Goal: Task Accomplishment & Management: Use online tool/utility

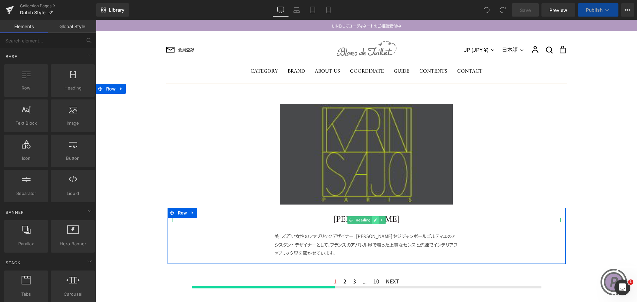
click at [373, 219] on icon at bounding box center [375, 220] width 4 height 4
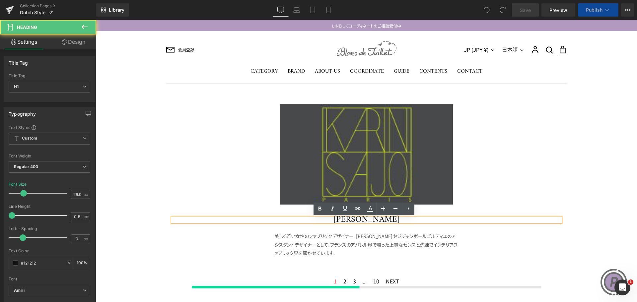
click at [370, 219] on h1 "[PERSON_NAME]" at bounding box center [366, 220] width 388 height 4
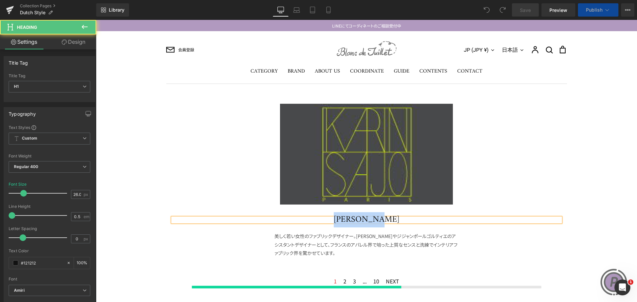
paste div
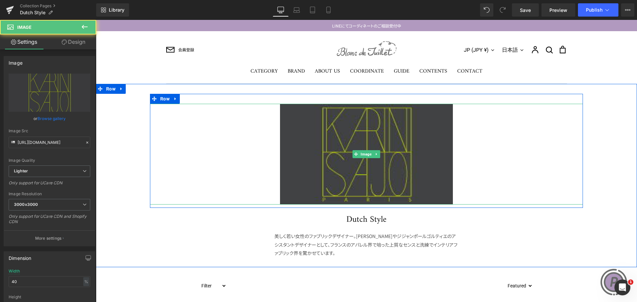
click at [380, 154] on img at bounding box center [366, 154] width 173 height 101
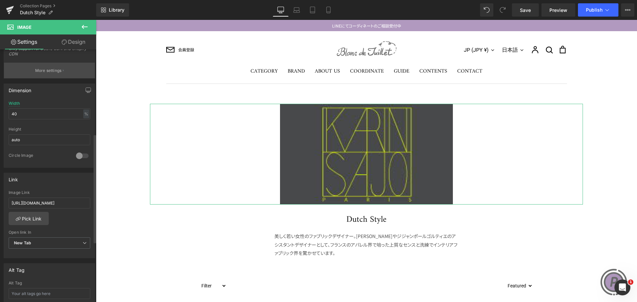
scroll to position [199, 0]
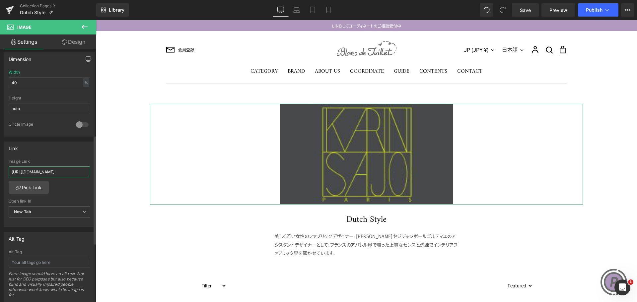
click at [65, 174] on input "[URL][DOMAIN_NAME]" at bounding box center [50, 171] width 82 height 11
drag, startPoint x: 137, startPoint y: 192, endPoint x: 104, endPoint y: 172, distance: 38.3
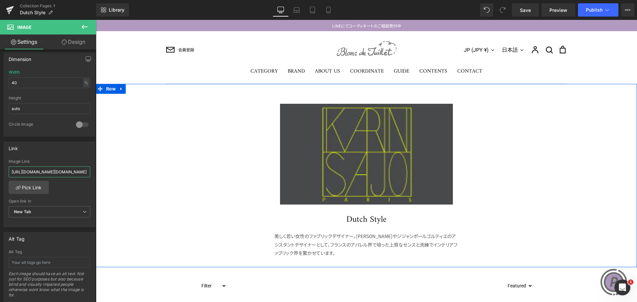
type input "[URL][DOMAIN_NAME]"
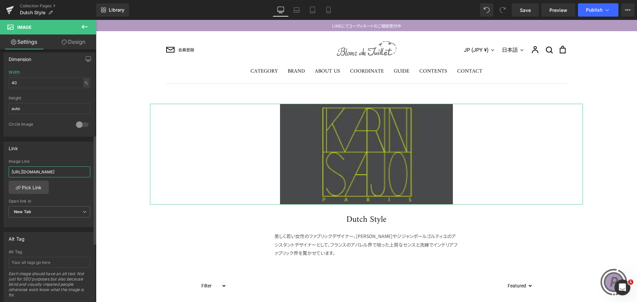
drag, startPoint x: 57, startPoint y: 173, endPoint x: 0, endPoint y: 171, distance: 57.4
click at [0, 171] on div "Link [URL][DOMAIN_NAME] Image Link [URL][DOMAIN_NAME] Pick Link Current Tab New…" at bounding box center [49, 182] width 99 height 91
click at [56, 169] on input "text" at bounding box center [50, 171] width 82 height 11
paste input "[URL][DOMAIN_NAME]"
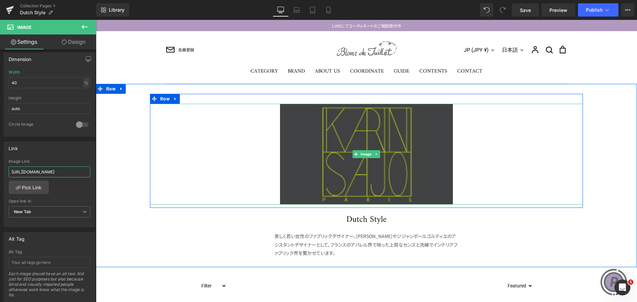
type input "[URL][DOMAIN_NAME]"
click at [408, 152] on img at bounding box center [366, 154] width 173 height 101
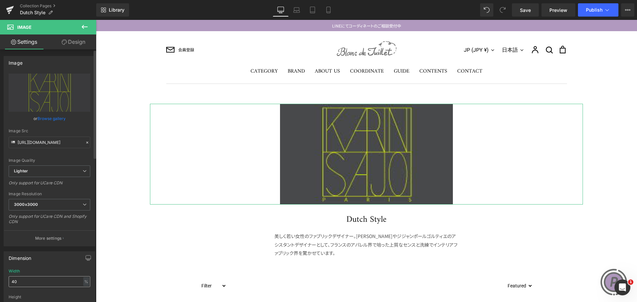
click at [42, 85] on link "Replace Image" at bounding box center [50, 93] width 82 height 38
click at [40, 116] on link "Browse gallery" at bounding box center [51, 119] width 28 height 12
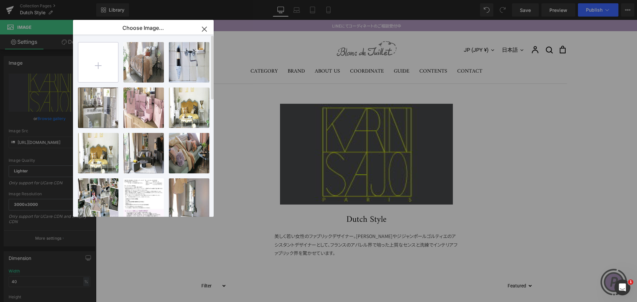
click at [101, 66] on input "file" at bounding box center [98, 62] width 40 height 40
click at [205, 27] on icon "button" at bounding box center [204, 29] width 11 height 11
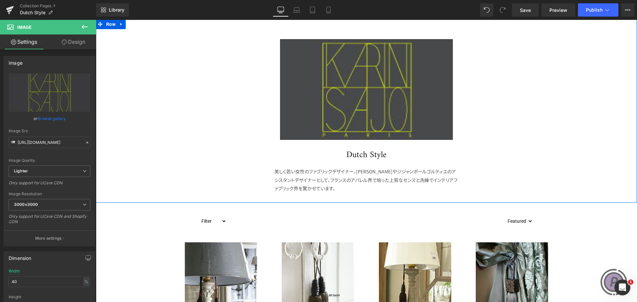
scroll to position [66, 0]
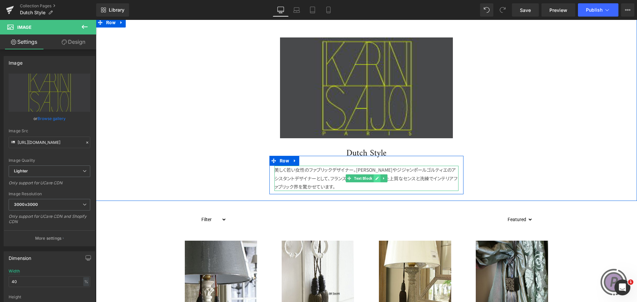
click at [375, 178] on icon at bounding box center [376, 178] width 3 height 3
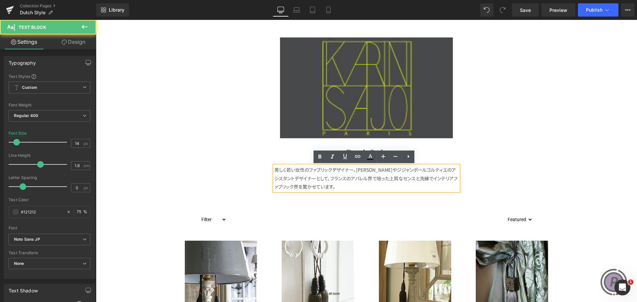
drag, startPoint x: 292, startPoint y: 174, endPoint x: 271, endPoint y: 165, distance: 23.2
click at [274, 166] on div "美しく若い女性のファブリックデザイナー。[PERSON_NAME]やジジャンポールゴルティエのアシスタントデザイナーとして、フランスのアパレル界で培った上質な…" at bounding box center [366, 178] width 184 height 25
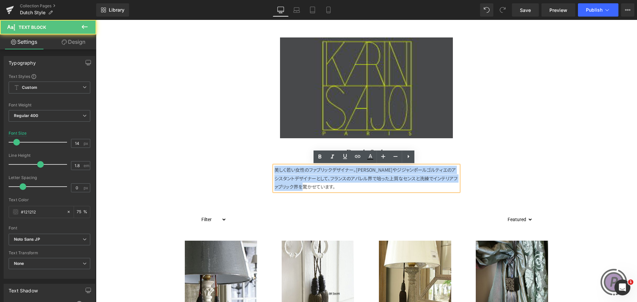
drag, startPoint x: 326, startPoint y: 187, endPoint x: 273, endPoint y: 170, distance: 56.1
click at [274, 170] on p "美しく若い女性のファブリックデザイナー。[PERSON_NAME]やジジャンポールゴルティエのアシスタントデザイナーとして、フランスのアパレル界で培った上質な…" at bounding box center [366, 178] width 184 height 25
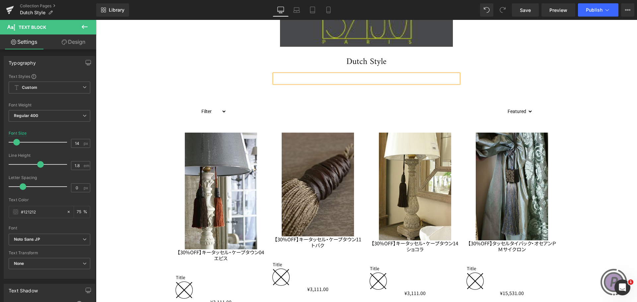
scroll to position [166, 0]
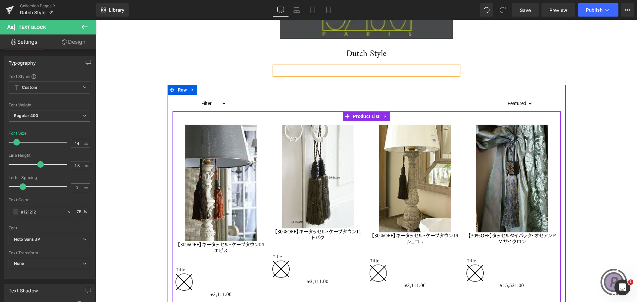
click at [264, 156] on div "Sale Off" at bounding box center [220, 211] width 97 height 180
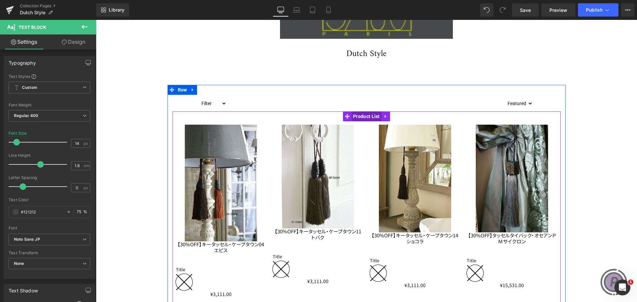
click at [356, 115] on span "Product List" at bounding box center [366, 116] width 30 height 10
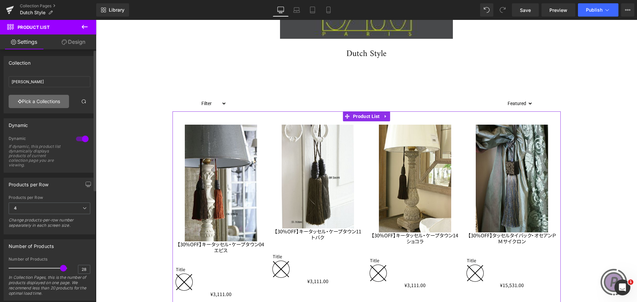
click at [34, 100] on link "Pick a Collections" at bounding box center [39, 101] width 60 height 13
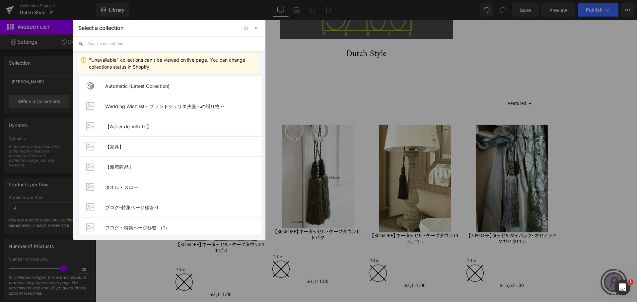
click at [106, 43] on input "text" at bounding box center [174, 43] width 172 height 15
type input "DU"
click at [157, 130] on li "Dutch Style" at bounding box center [170, 126] width 184 height 20
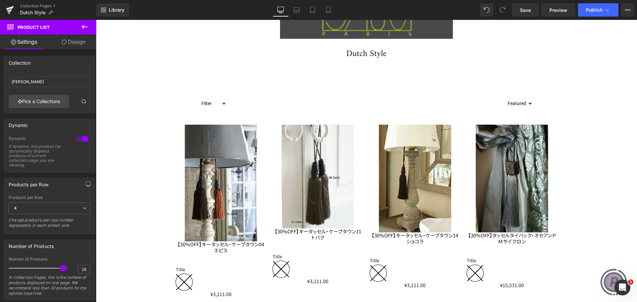
type input "Dutch Style"
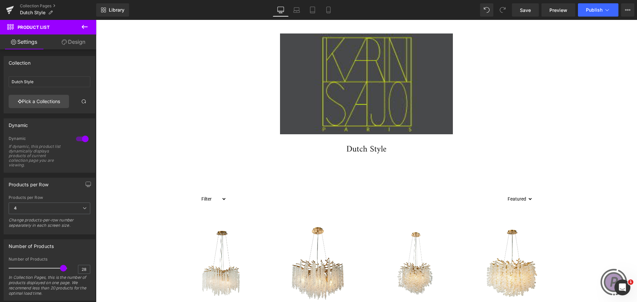
scroll to position [33, 0]
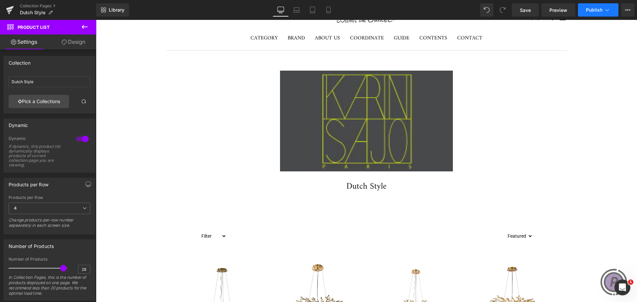
click at [601, 7] on span "Publish" at bounding box center [594, 9] width 17 height 5
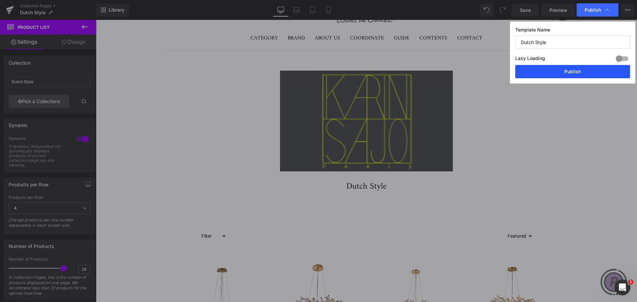
click at [588, 71] on button "Publish" at bounding box center [572, 71] width 115 height 13
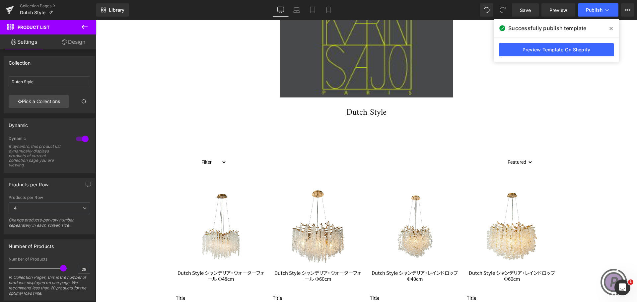
scroll to position [0, 0]
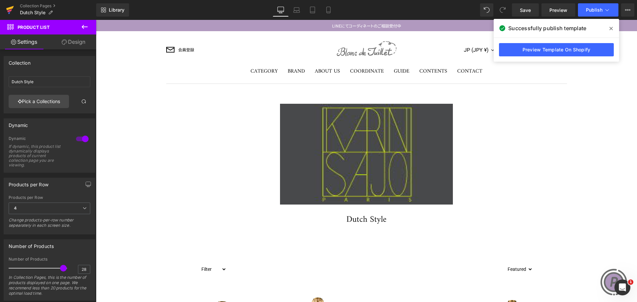
click at [3, 9] on link at bounding box center [10, 10] width 20 height 20
